Goal: Information Seeking & Learning: Learn about a topic

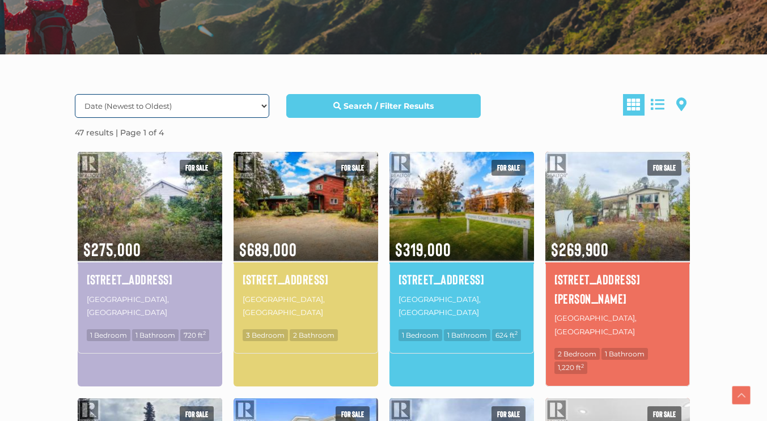
click at [236, 105] on select "Date (Newest to Oldest) Date (Oldest to Newest) Price (Highest to Lowest) Price…" at bounding box center [172, 106] width 195 height 24
select select "Price DESC, Lease DESC, property_id DESC"
click at [75, 94] on select "Date (Newest to Oldest) Date (Oldest to Newest) Price (Highest to Lowest) Price…" at bounding box center [172, 106] width 195 height 24
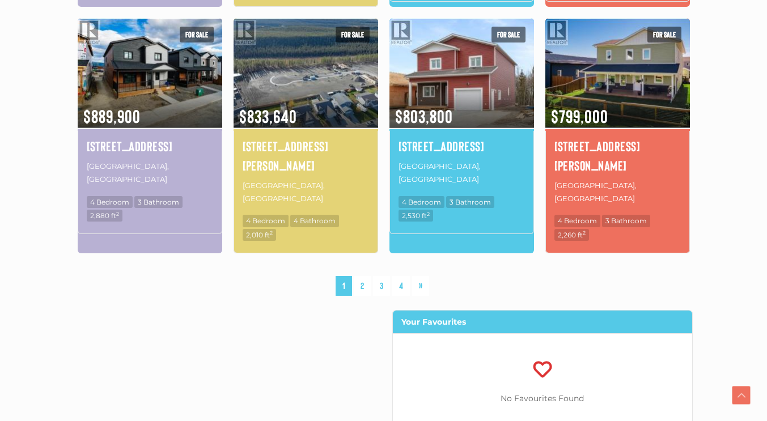
scroll to position [850, 0]
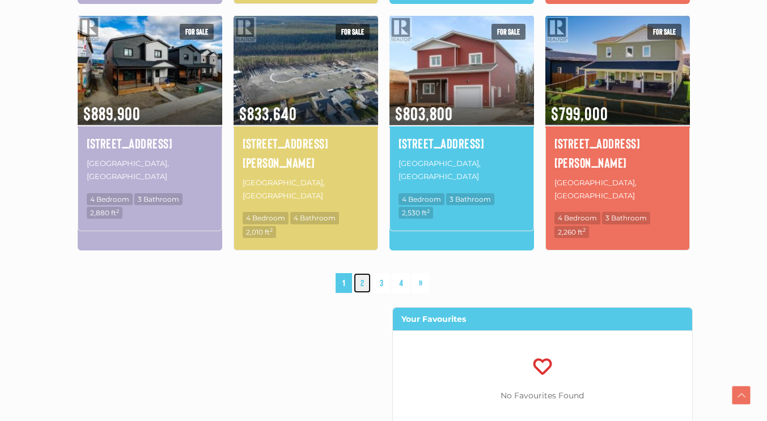
click at [362, 273] on link "2" at bounding box center [362, 283] width 17 height 20
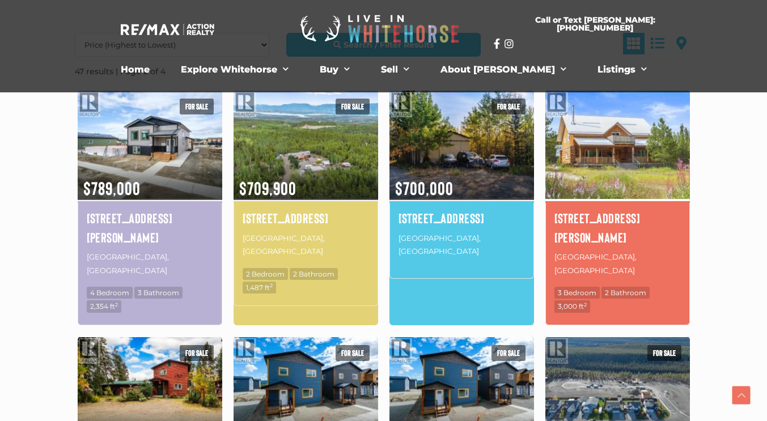
scroll to position [331, 0]
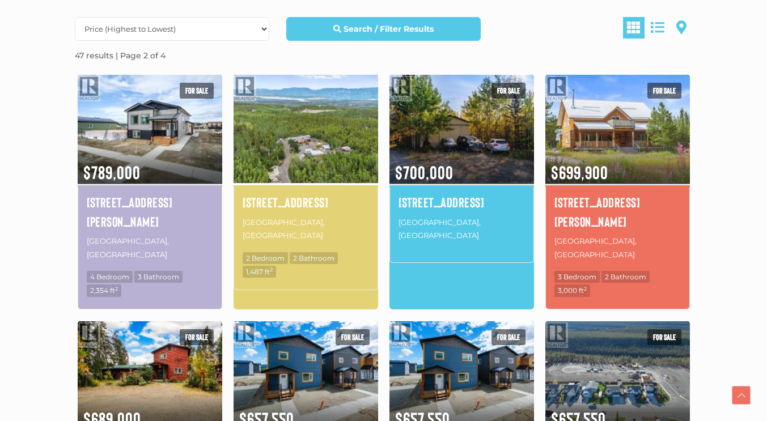
click at [302, 153] on img at bounding box center [306, 129] width 145 height 113
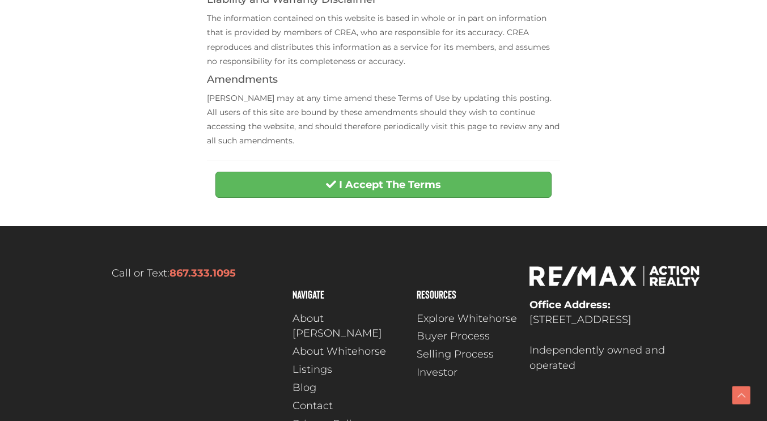
scroll to position [494, 0]
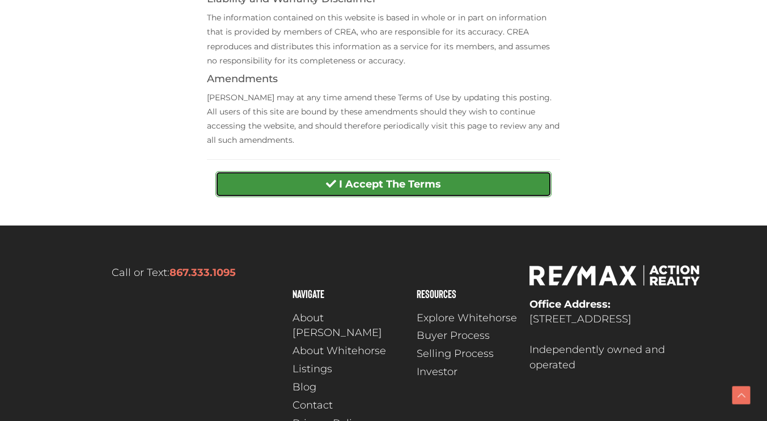
click at [378, 187] on strong "I Accept The Terms" at bounding box center [390, 184] width 102 height 12
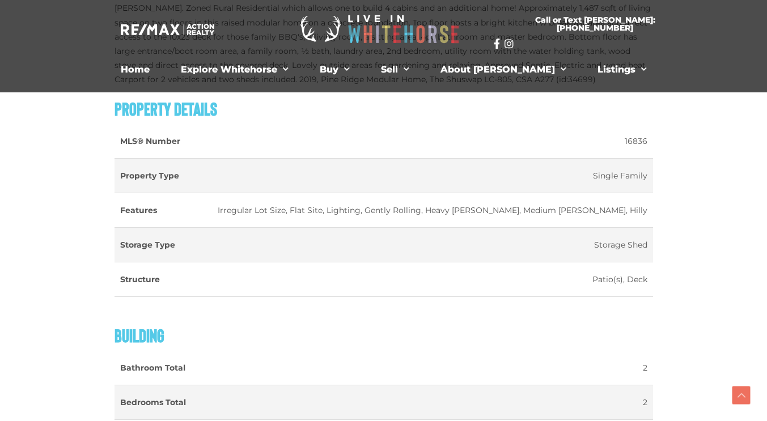
scroll to position [1206, 0]
